Goal: Transaction & Acquisition: Purchase product/service

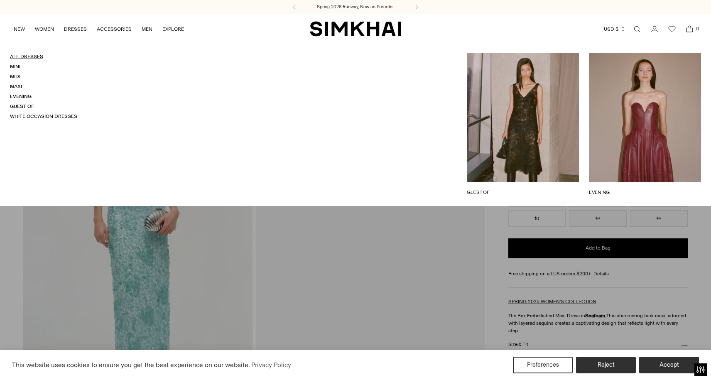
click at [35, 54] on link "All Dresses" at bounding box center [26, 57] width 33 height 6
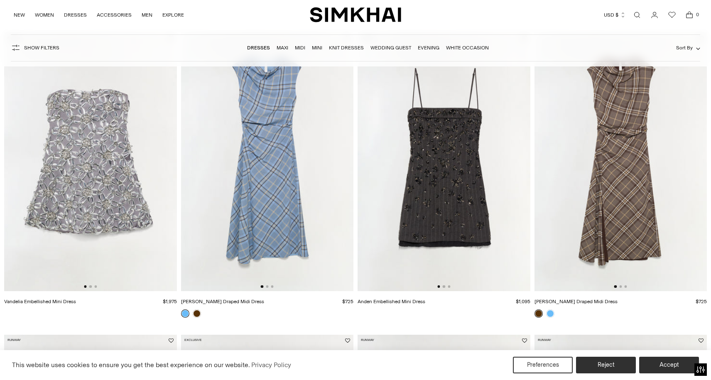
scroll to position [90, 0]
